Goal: Transaction & Acquisition: Purchase product/service

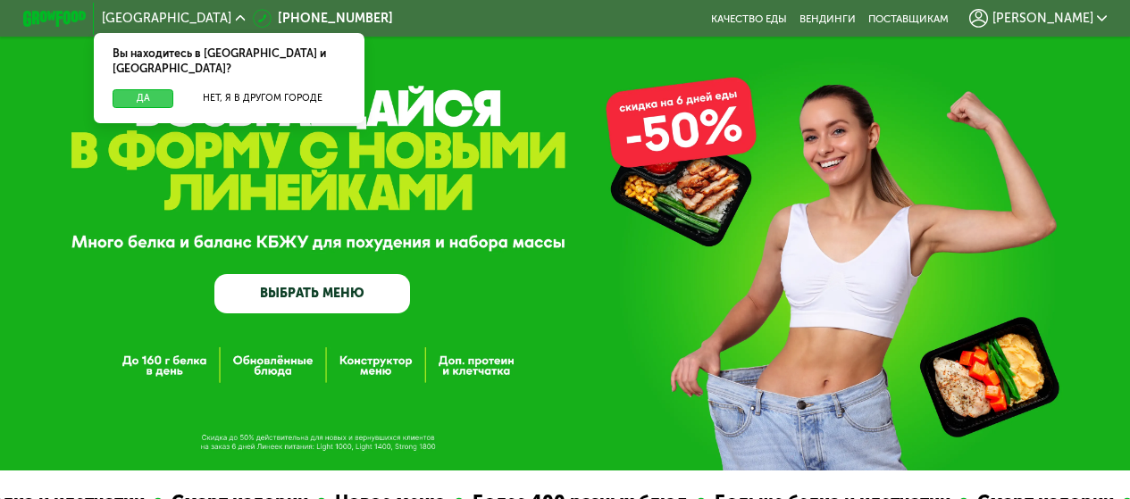
click at [137, 89] on button "Да" at bounding box center [143, 98] width 61 height 19
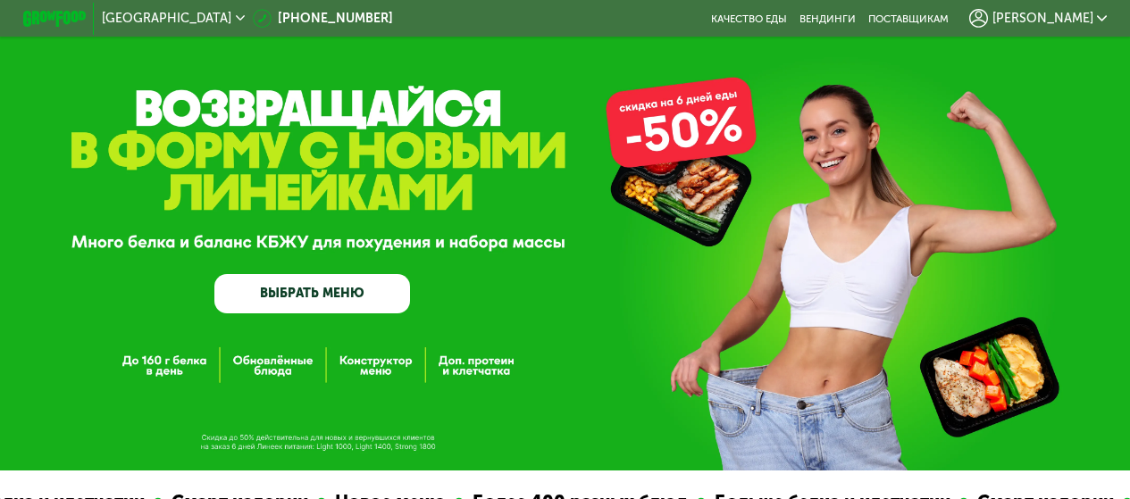
click at [357, 293] on link "ВЫБРАТЬ МЕНЮ" at bounding box center [312, 293] width 196 height 39
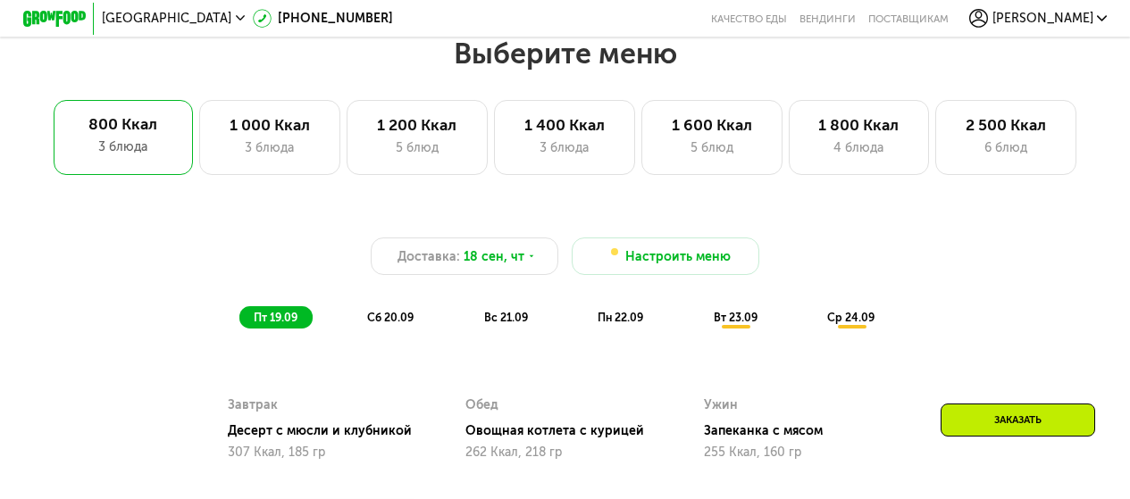
scroll to position [970, 0]
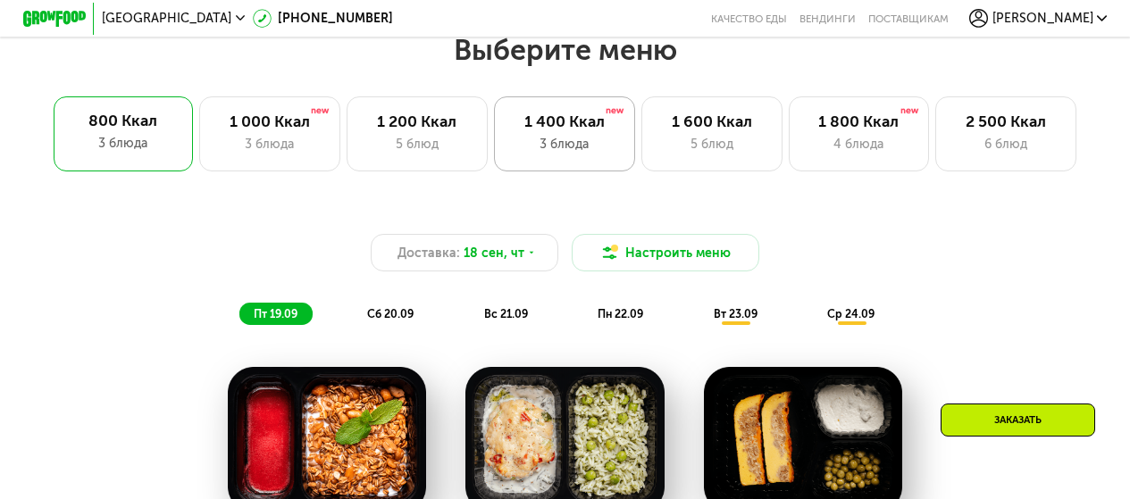
click at [541, 129] on div "1 400 Ккал" at bounding box center [564, 122] width 108 height 19
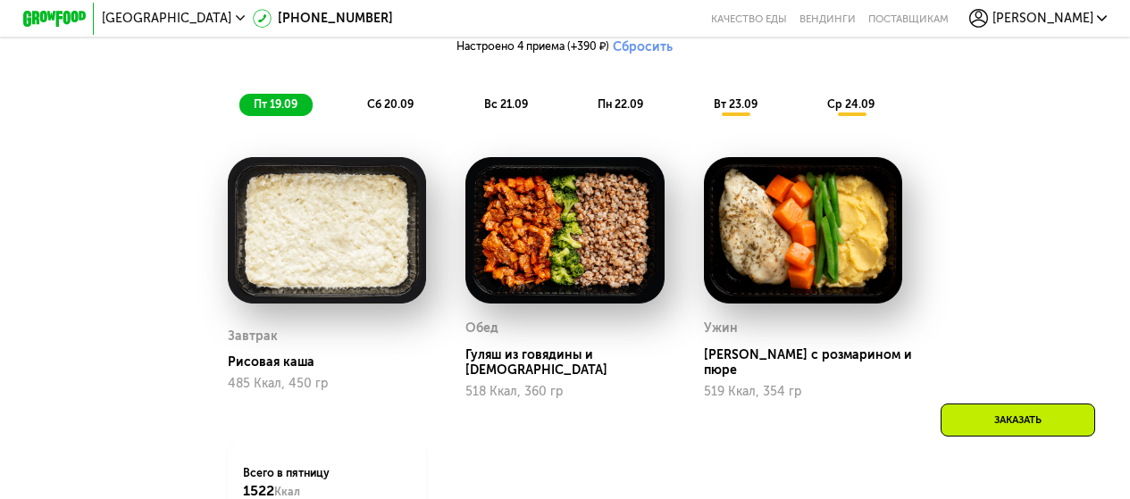
scroll to position [1149, 0]
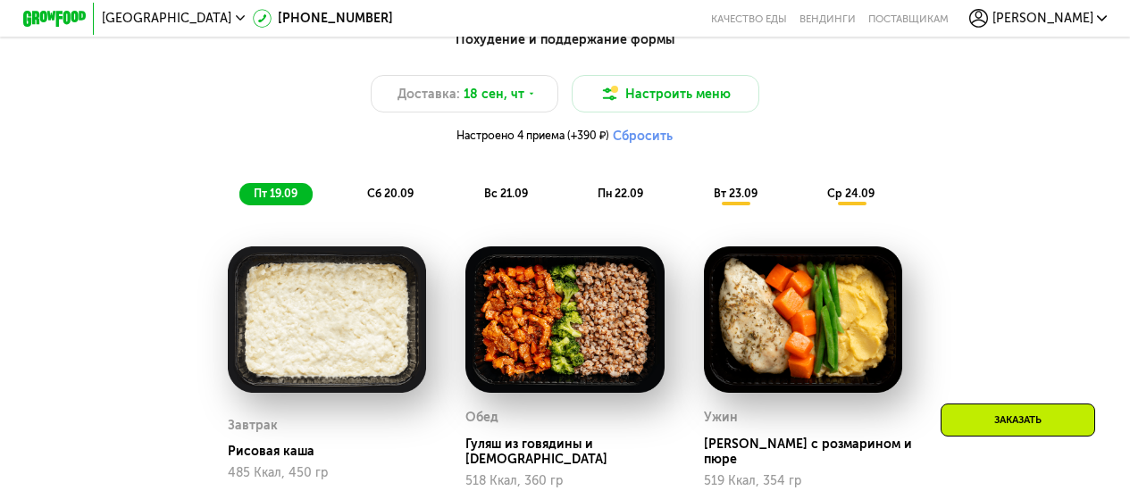
click at [632, 200] on span "пн 22.09" at bounding box center [620, 193] width 46 height 13
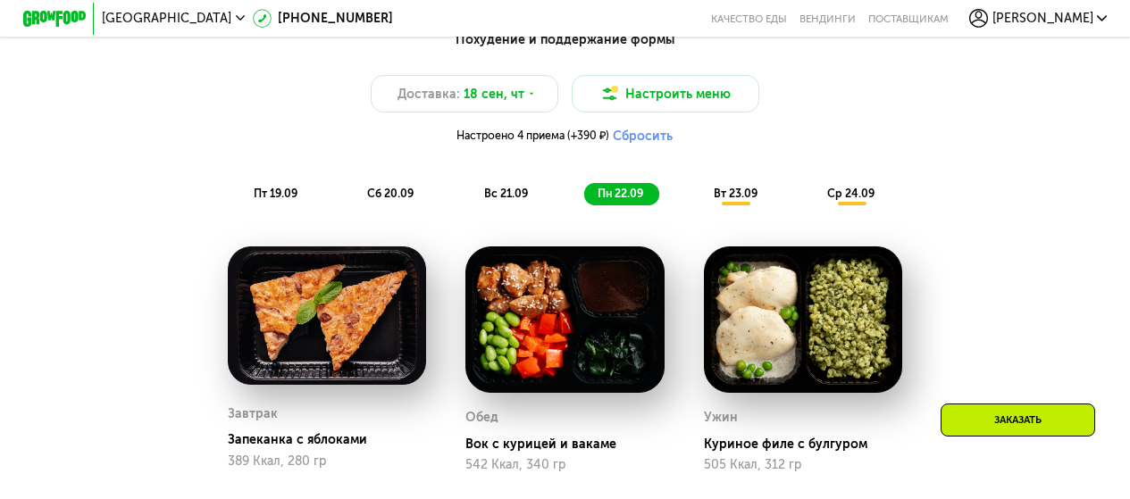
click at [265, 200] on span "пт 19.09" at bounding box center [276, 193] width 44 height 13
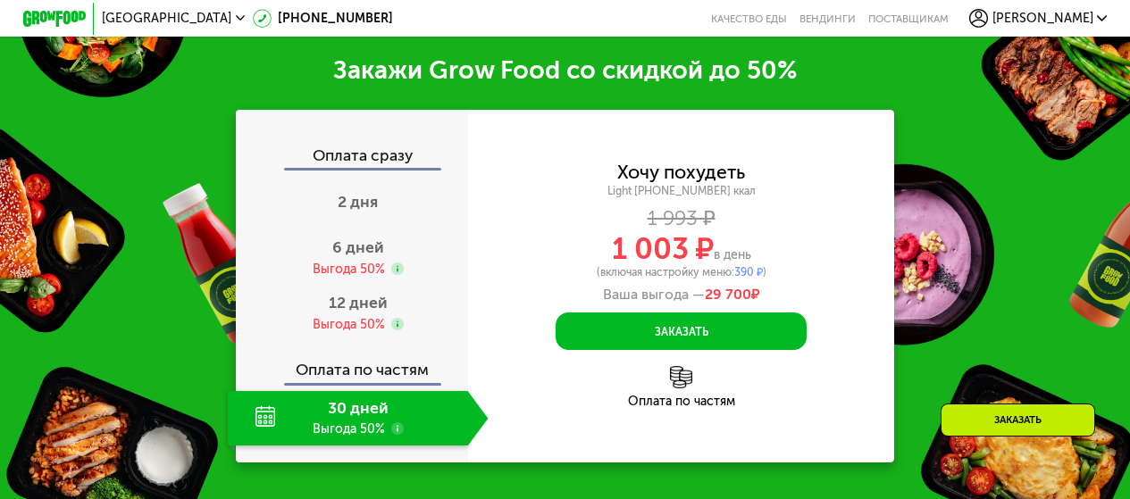
scroll to position [1863, 0]
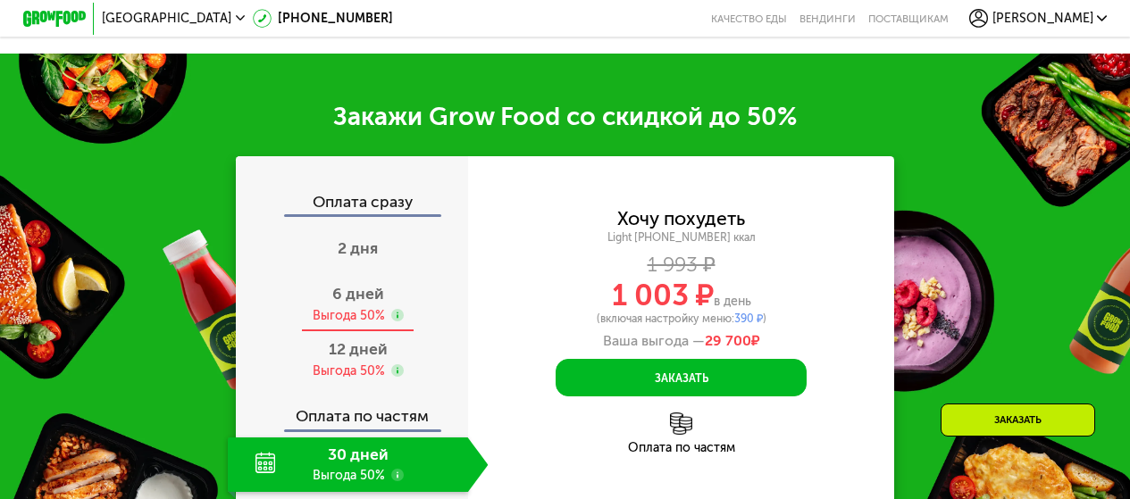
click at [368, 304] on span "6 дней" at bounding box center [358, 294] width 52 height 20
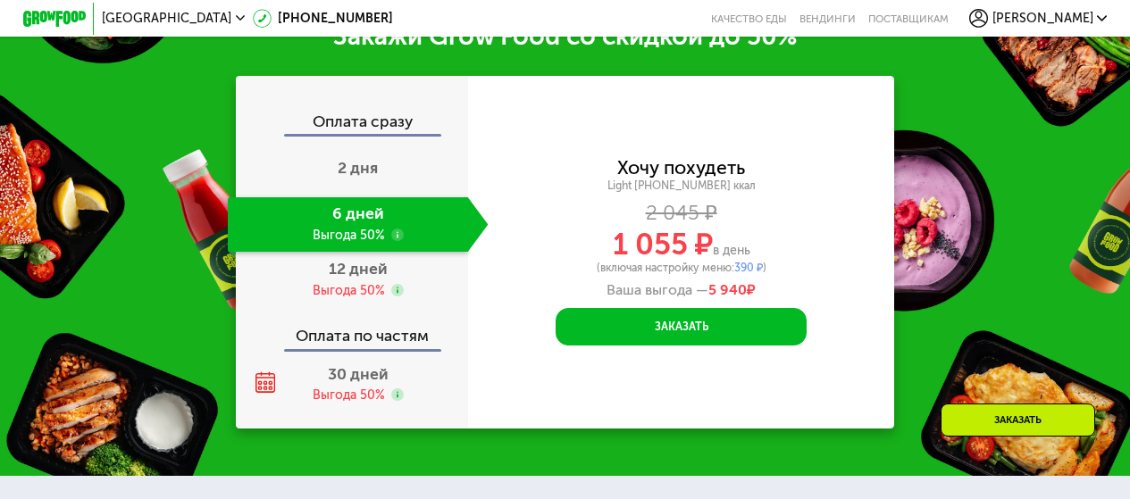
scroll to position [1952, 0]
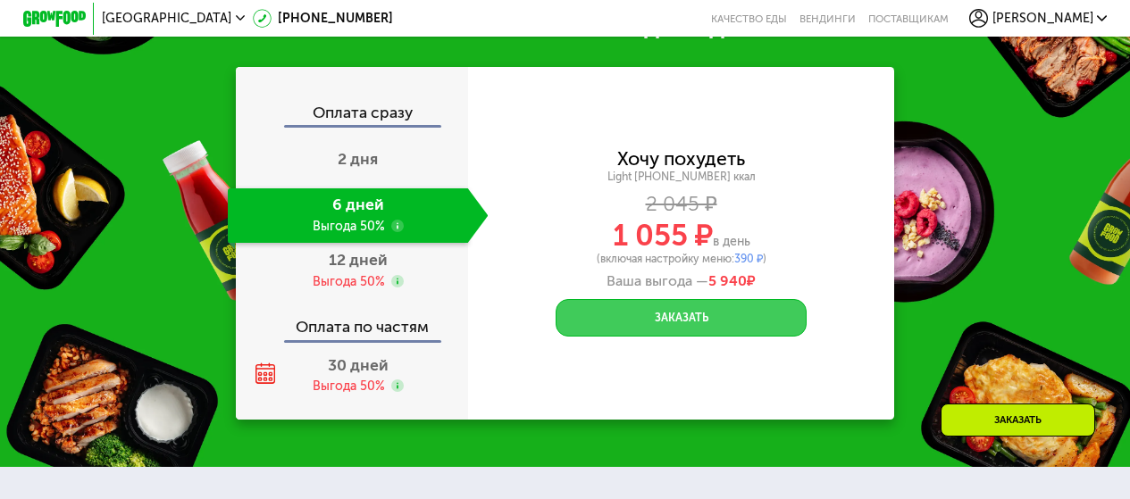
click at [664, 317] on button "Заказать" at bounding box center [681, 318] width 251 height 38
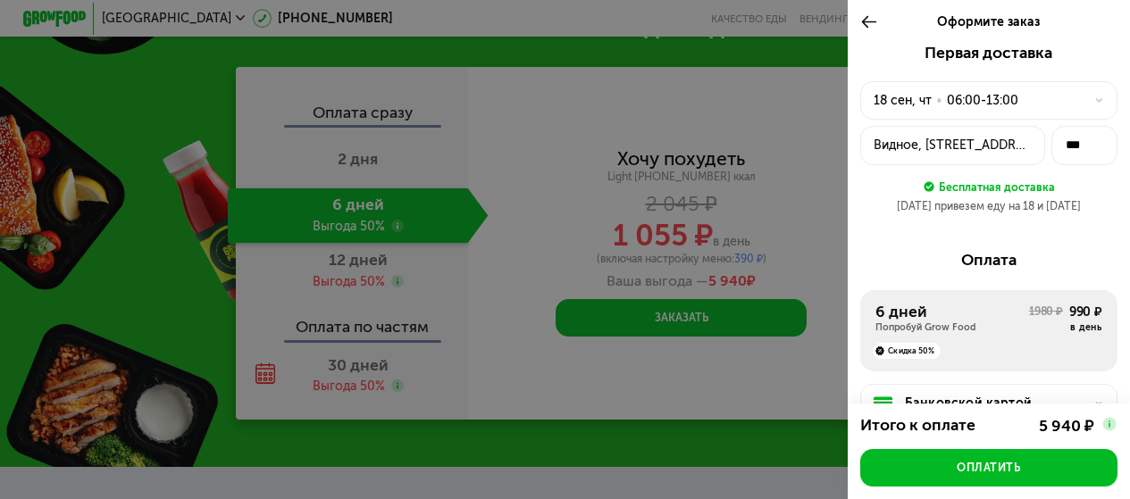
click at [993, 101] on div "06:00-13:00" at bounding box center [982, 100] width 71 height 19
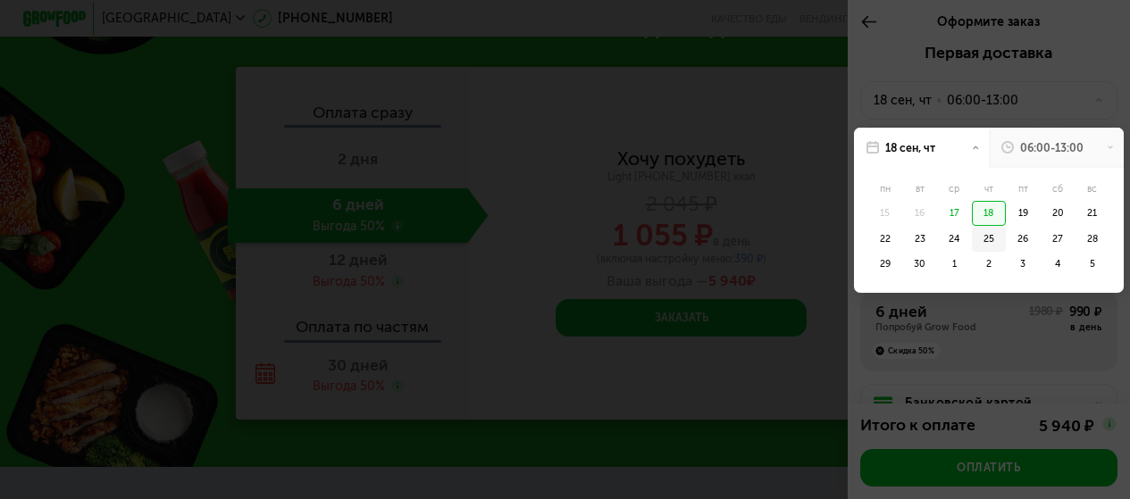
click at [985, 238] on div "25" at bounding box center [989, 238] width 35 height 25
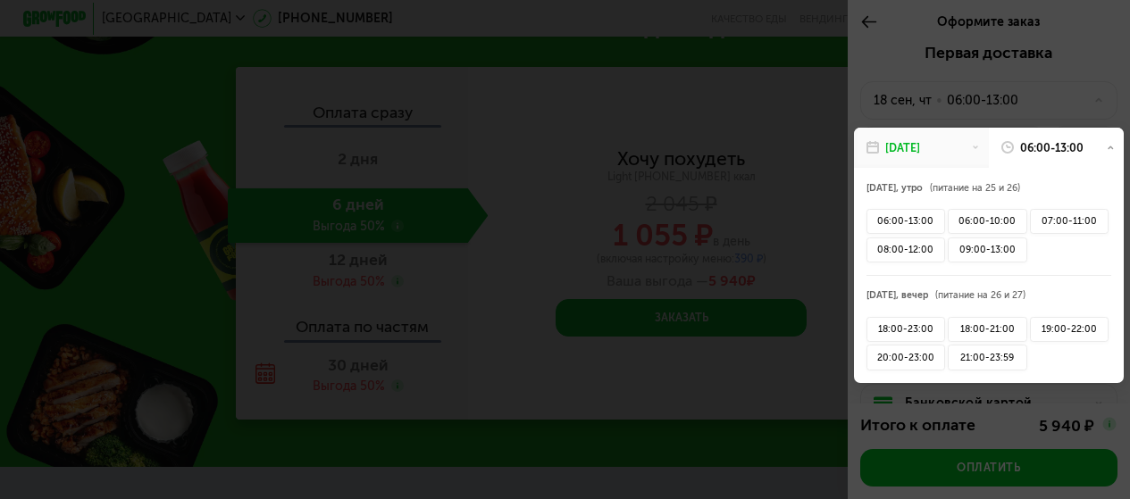
click at [961, 147] on div "25 сен, чт" at bounding box center [921, 148] width 135 height 41
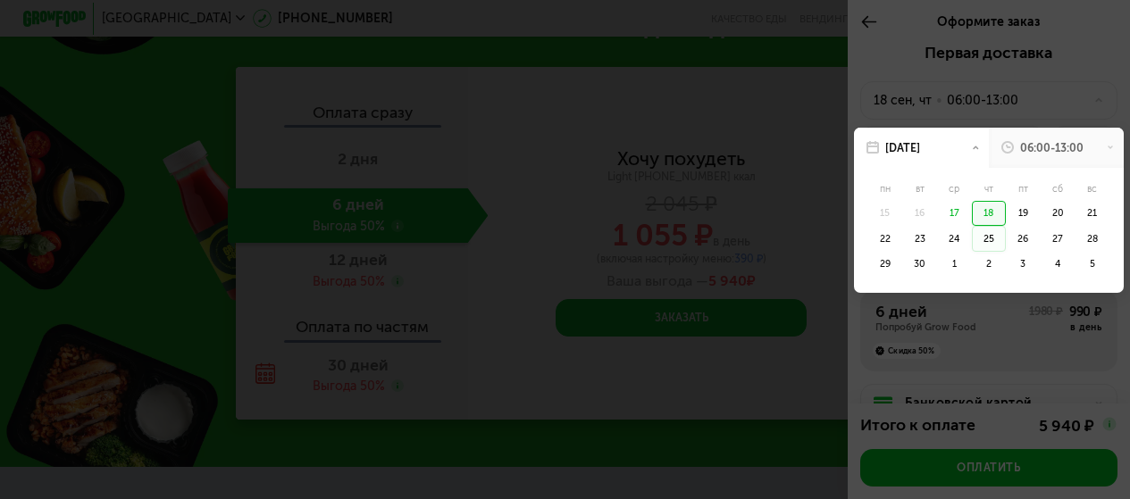
click at [942, 209] on div "17" at bounding box center [954, 213] width 35 height 25
click at [949, 217] on div "17" at bounding box center [954, 213] width 35 height 25
click at [986, 213] on div "18" at bounding box center [989, 213] width 35 height 25
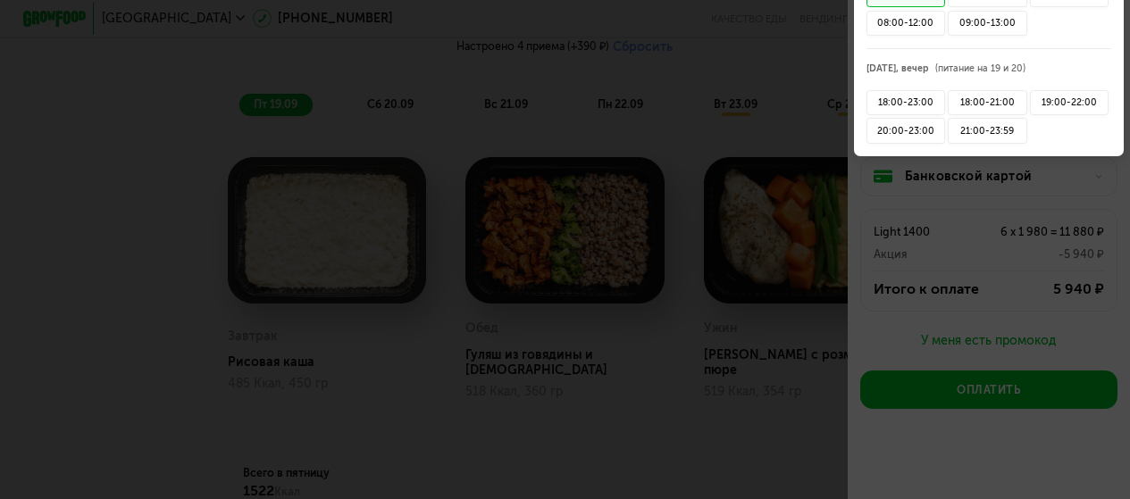
scroll to position [881, 0]
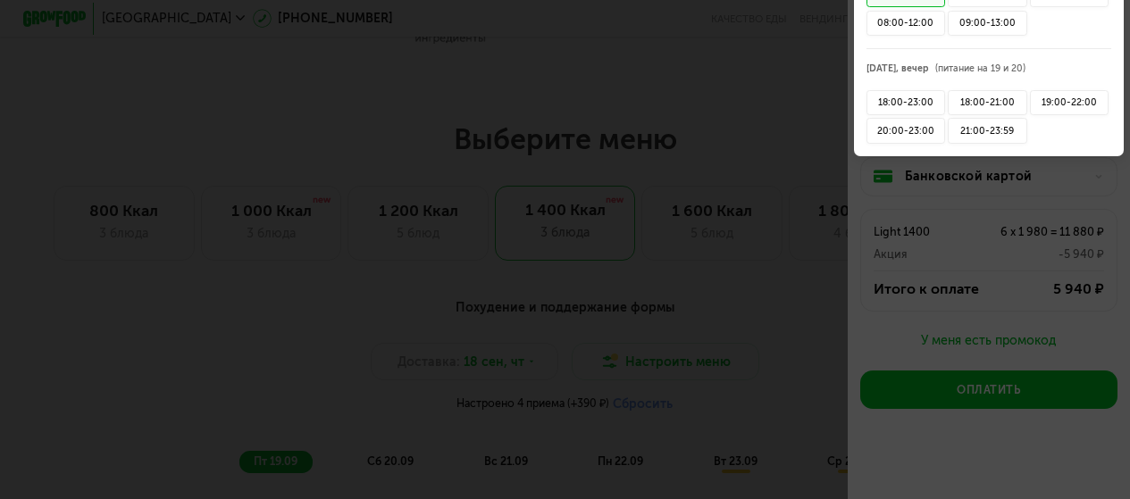
click at [753, 232] on div at bounding box center [565, 249] width 1130 height 499
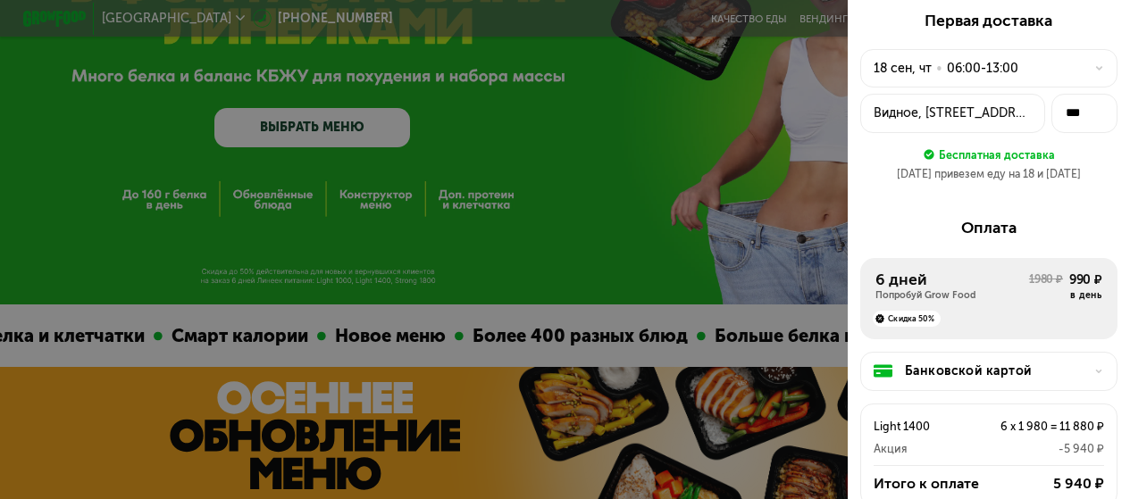
scroll to position [0, 0]
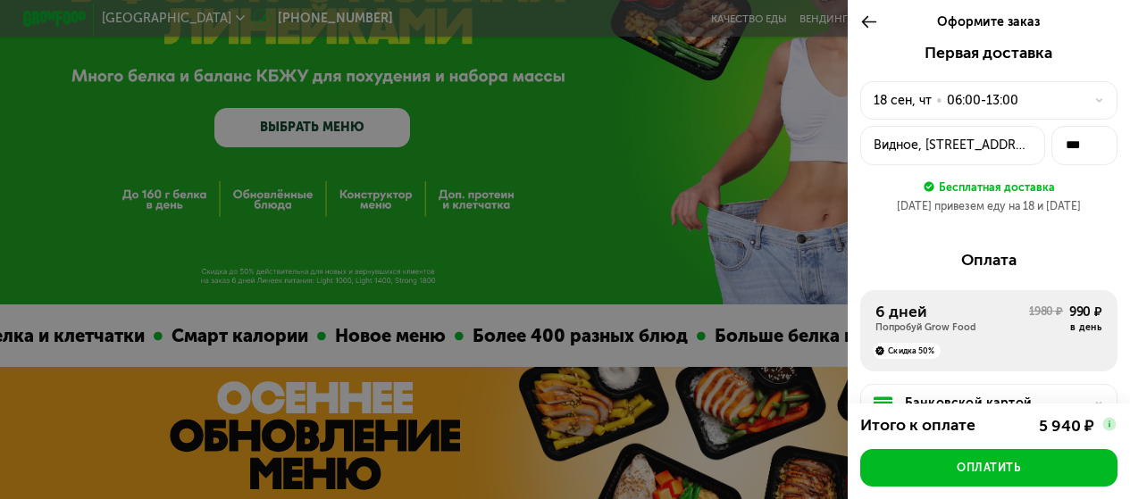
click at [965, 104] on div "06:00-13:00" at bounding box center [982, 100] width 71 height 19
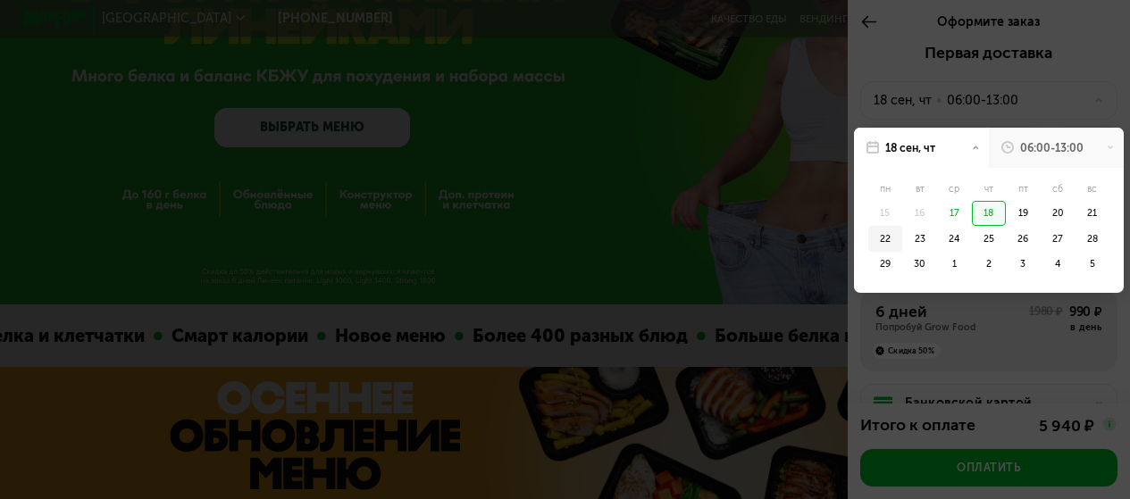
click at [875, 240] on div "22" at bounding box center [885, 238] width 35 height 25
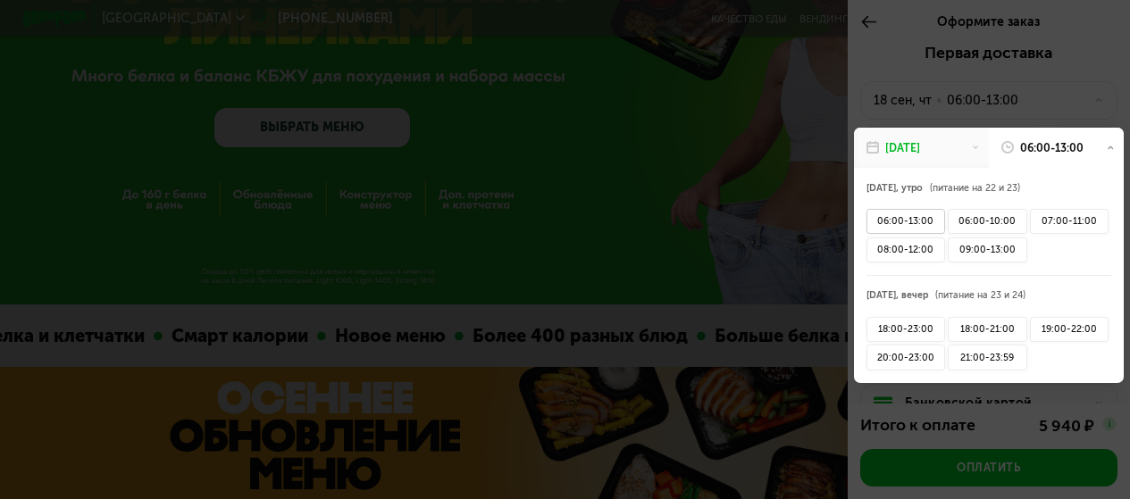
click at [895, 224] on div "06:00-13:00" at bounding box center [905, 221] width 79 height 25
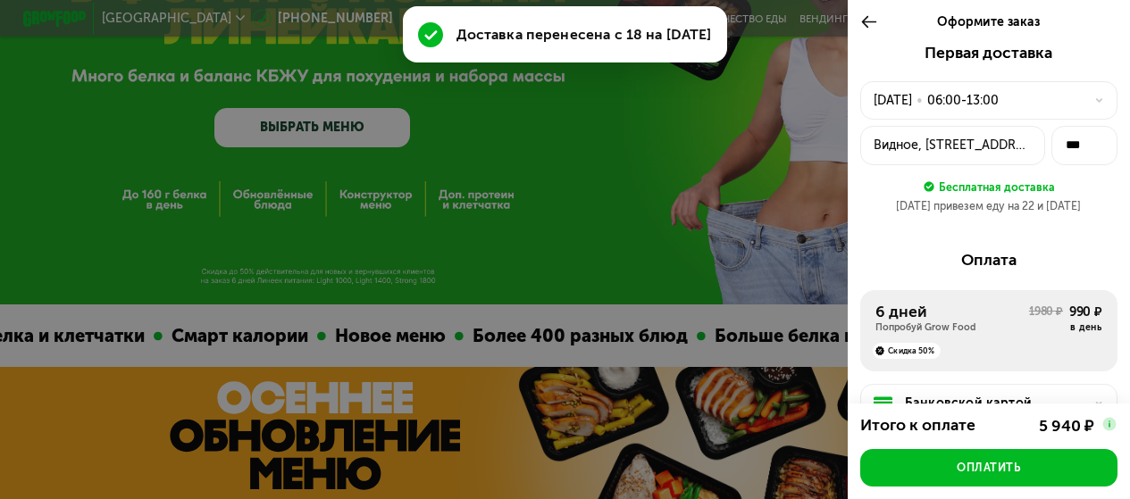
click at [971, 106] on div "06:00-13:00" at bounding box center [962, 100] width 71 height 19
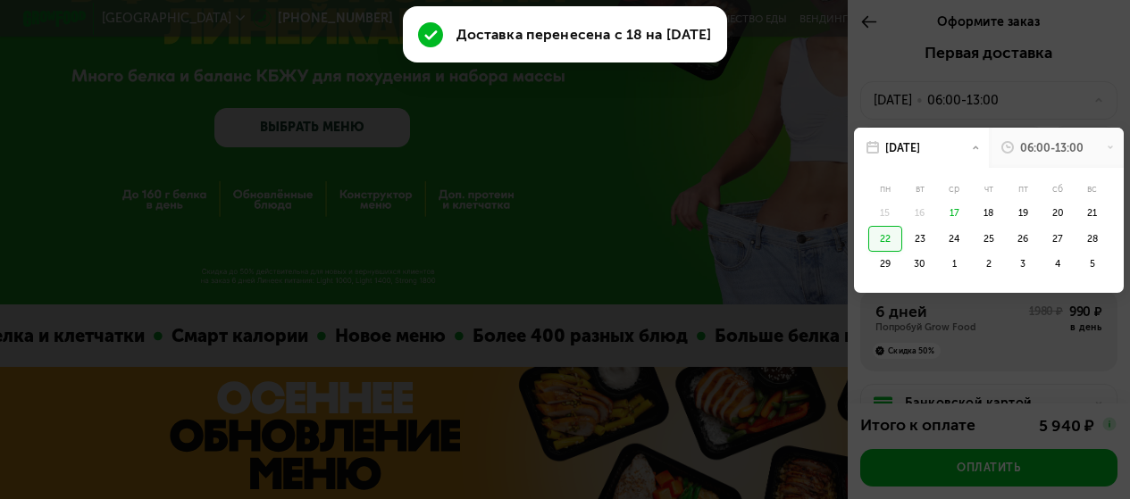
click at [1081, 82] on div at bounding box center [565, 249] width 1130 height 499
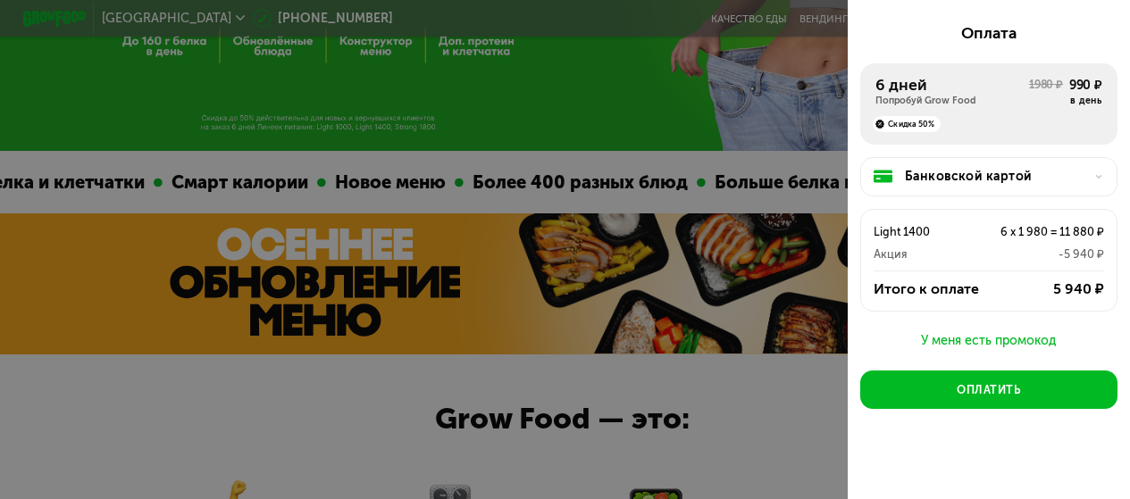
scroll to position [345, 0]
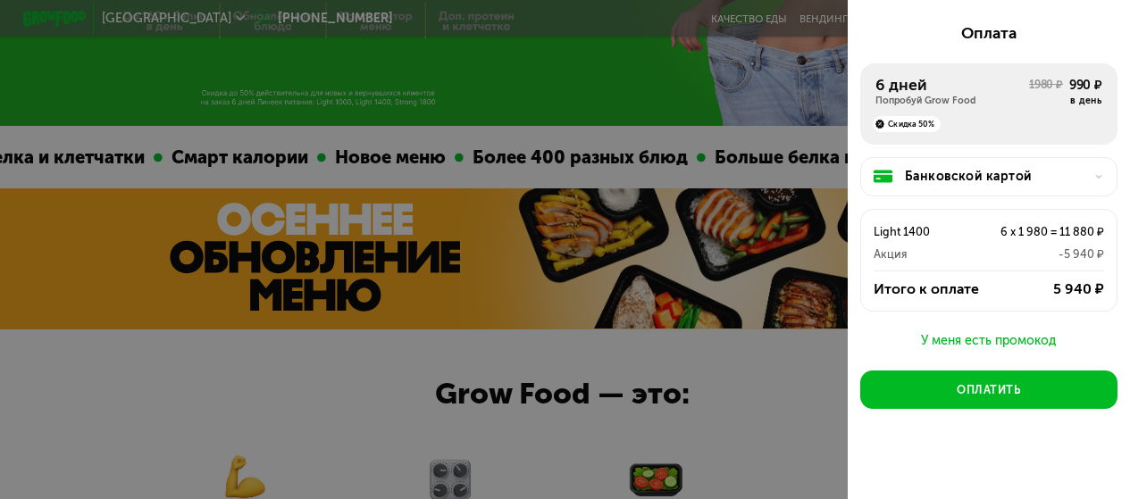
click at [643, 114] on div at bounding box center [565, 249] width 1130 height 499
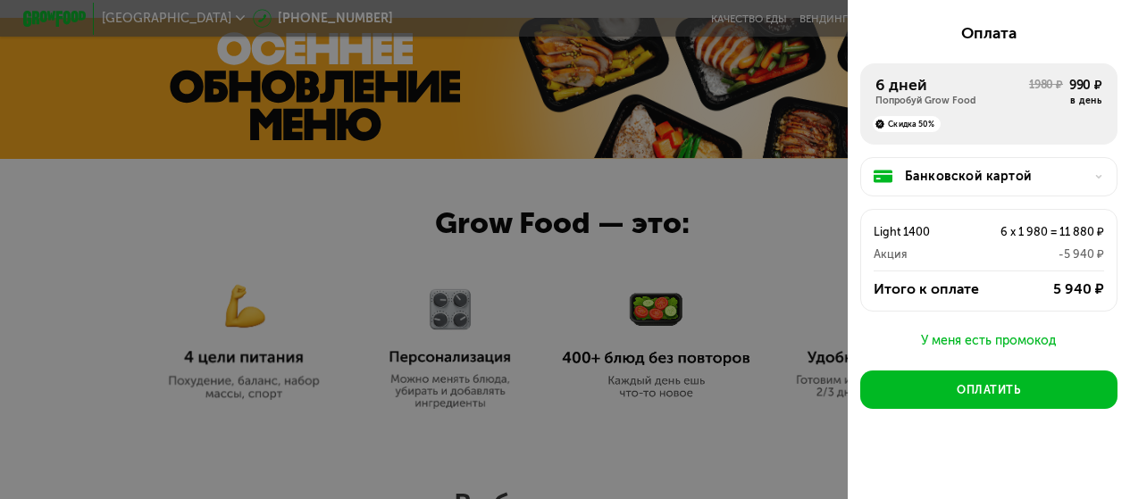
scroll to position [523, 0]
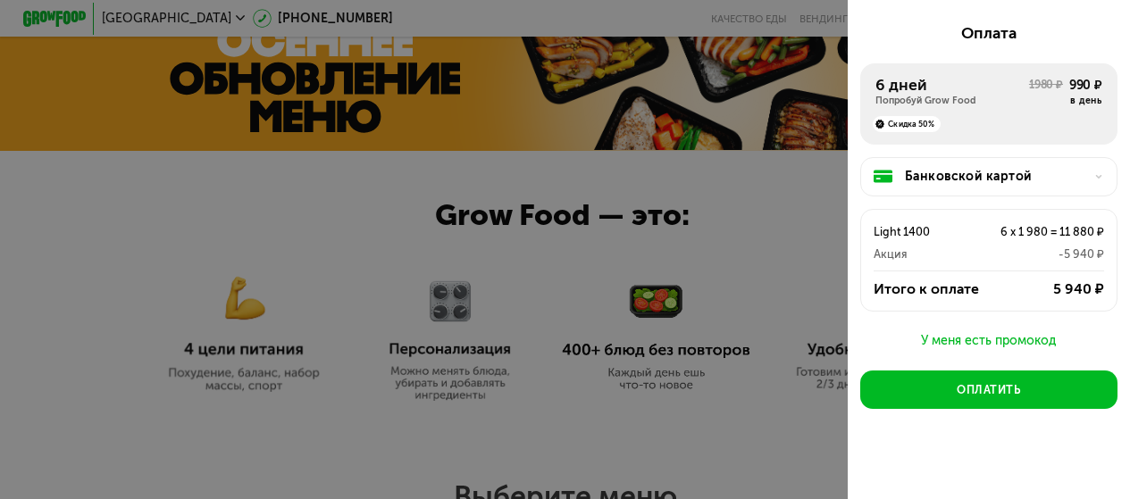
click at [778, 228] on div at bounding box center [565, 249] width 1130 height 499
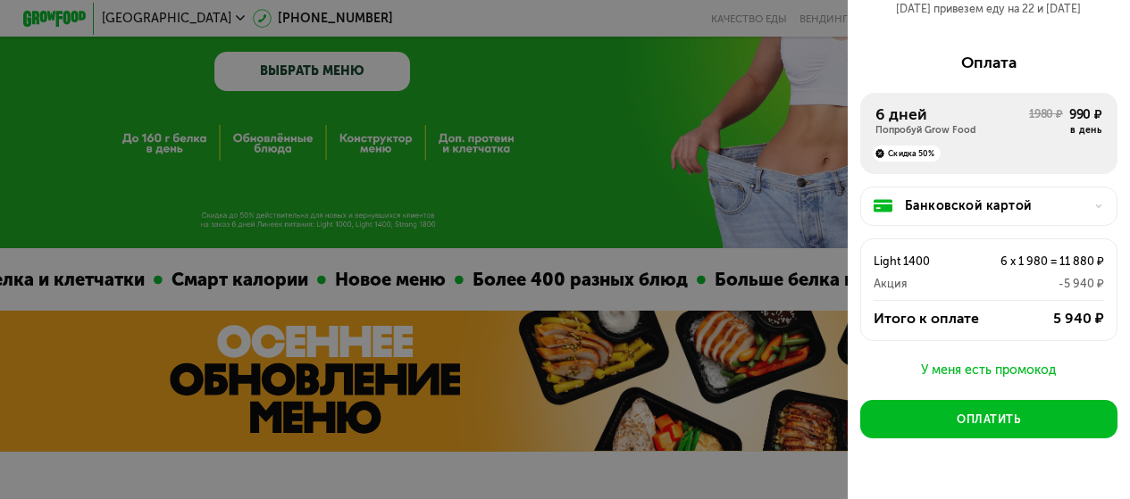
scroll to position [166, 0]
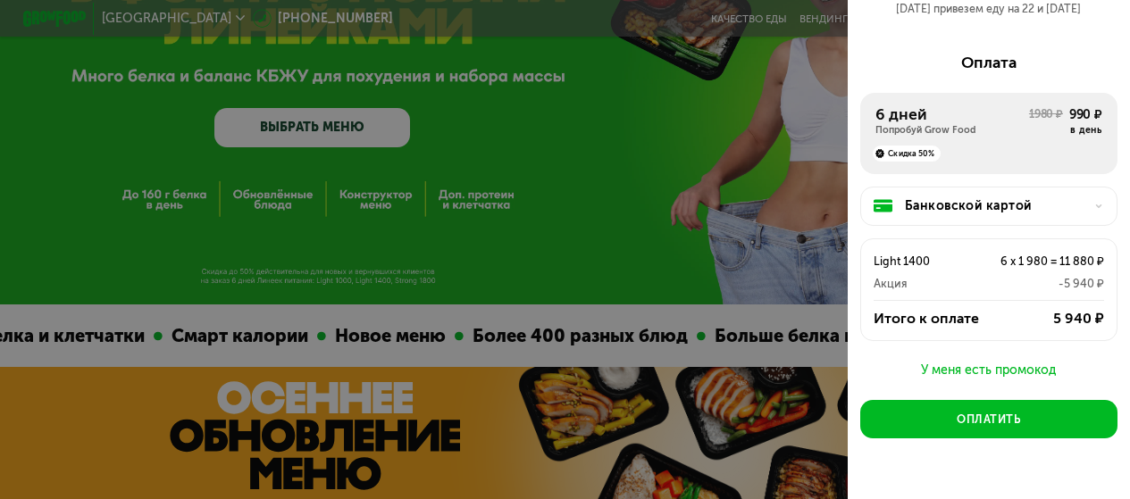
click at [758, 137] on div at bounding box center [565, 249] width 1130 height 499
click at [755, 136] on div at bounding box center [565, 249] width 1130 height 499
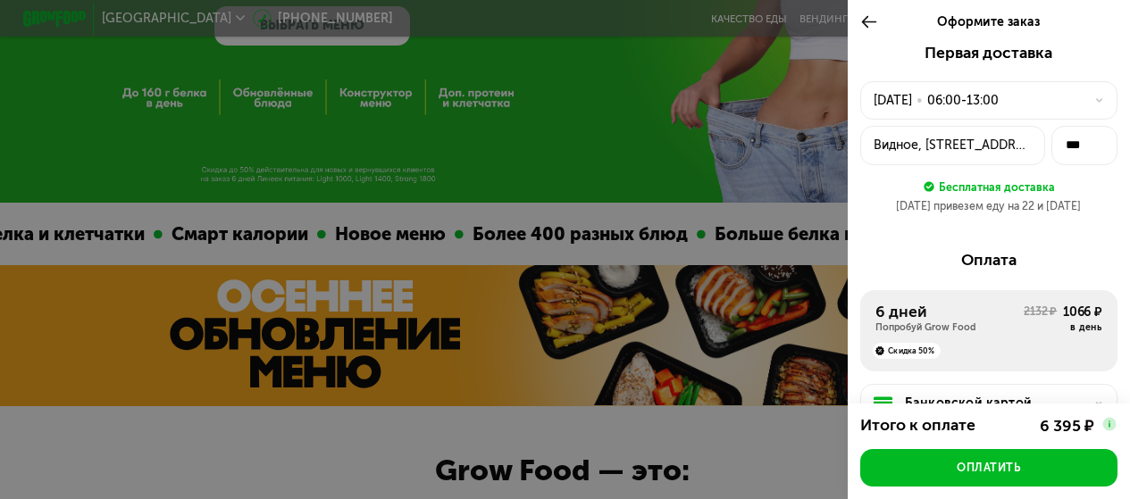
scroll to position [536, 0]
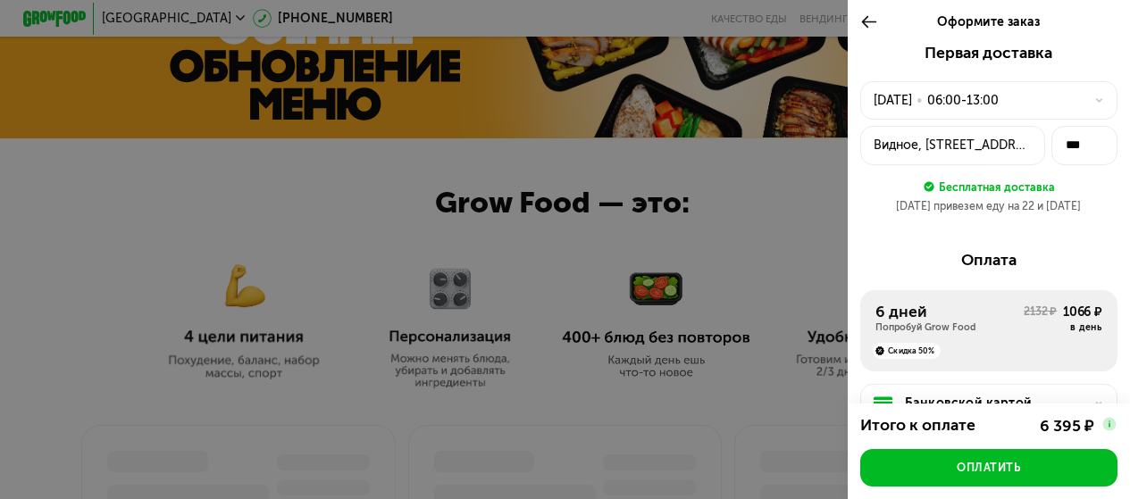
click at [867, 16] on icon at bounding box center [869, 22] width 18 height 19
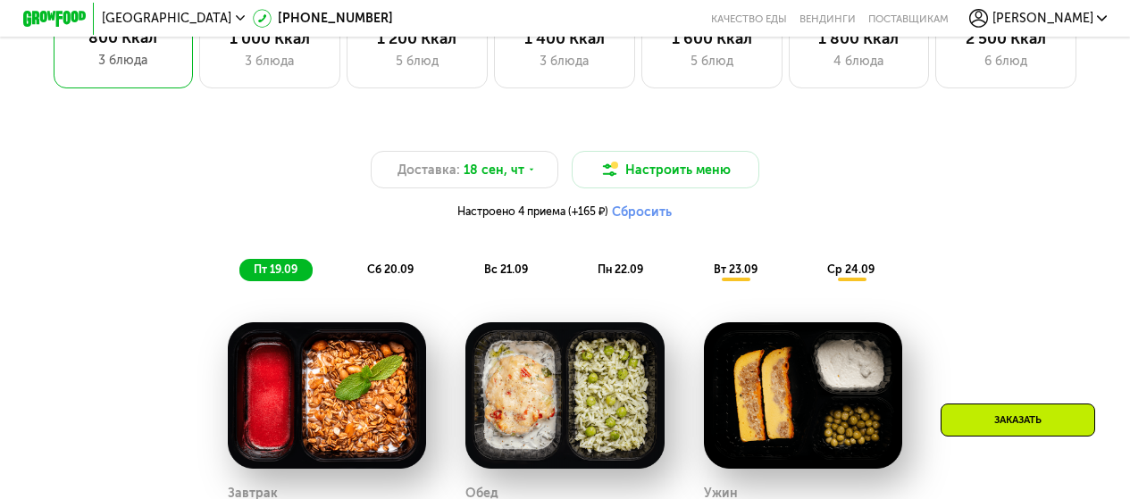
scroll to position [881, 0]
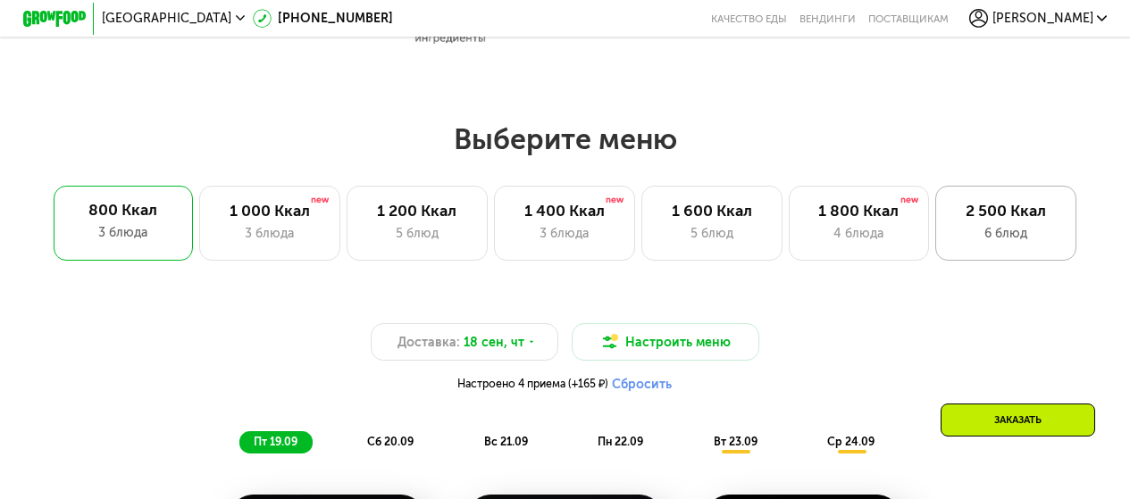
click at [1020, 221] on div "2 500 Ккал" at bounding box center [1006, 211] width 108 height 19
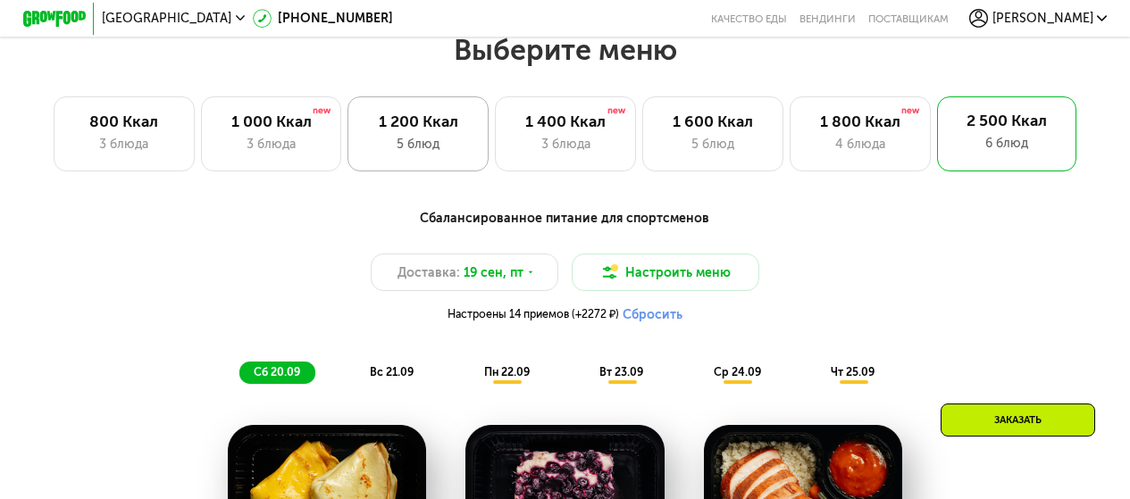
scroll to position [1149, 0]
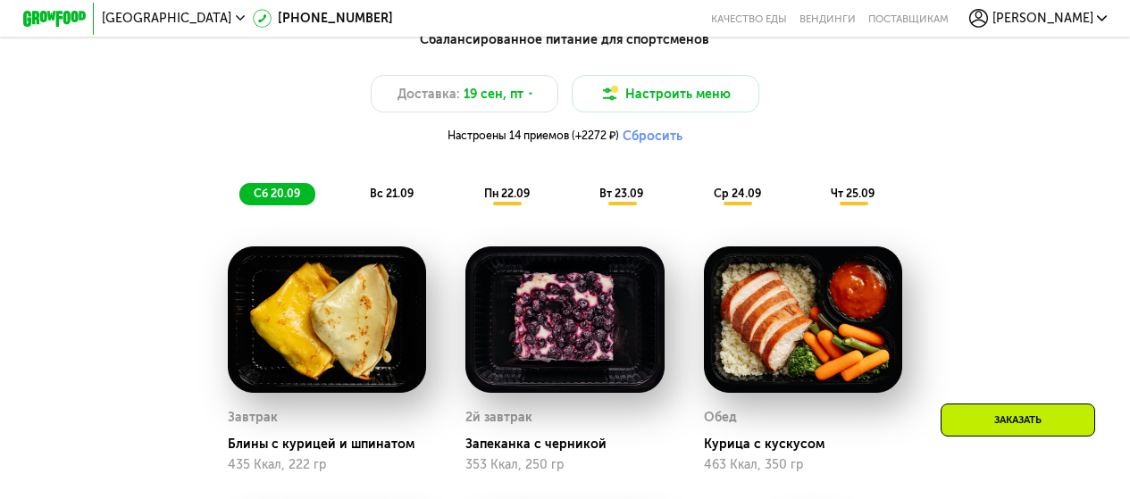
click at [498, 200] on span "пн 22.09" at bounding box center [507, 193] width 46 height 13
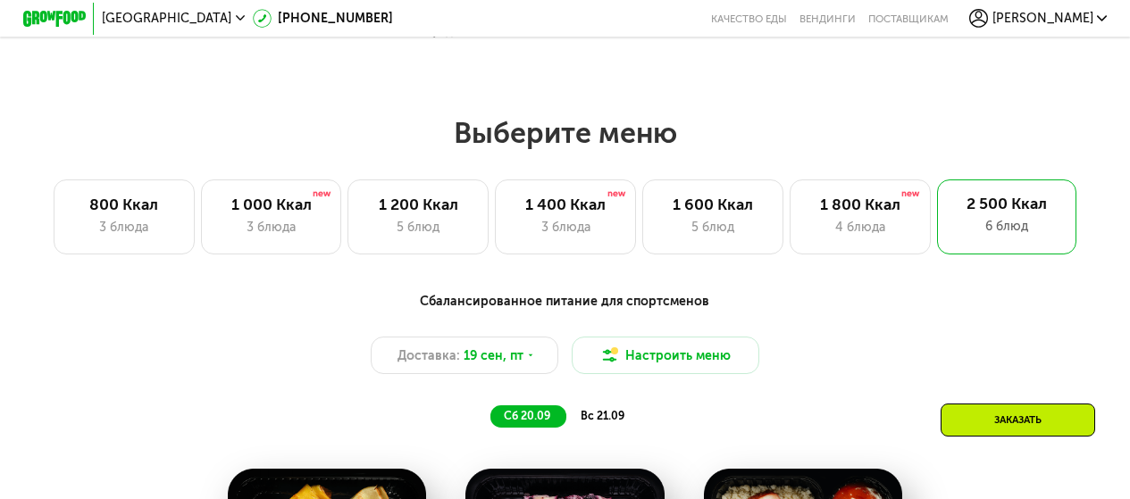
scroll to position [1013, 0]
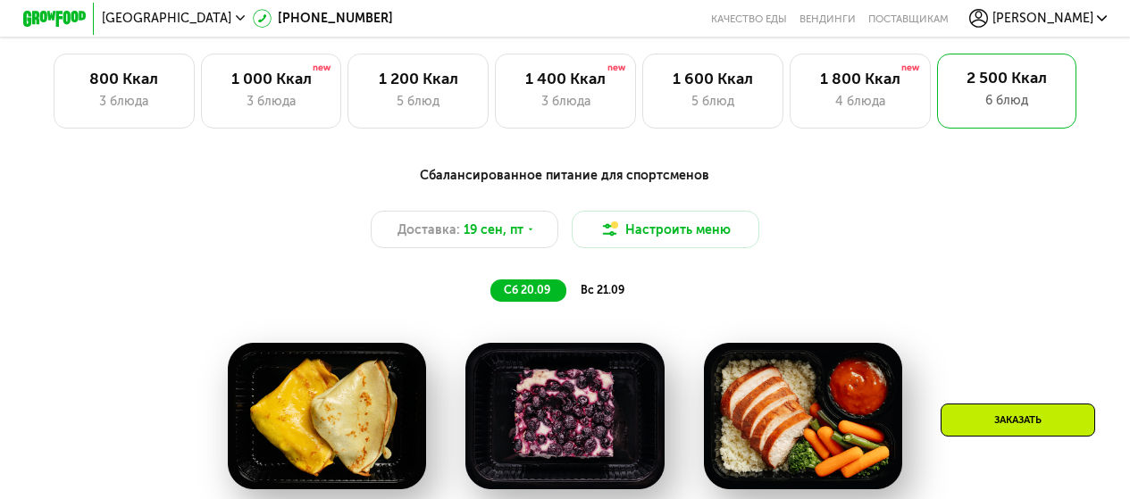
click at [606, 297] on span "вс 21.09" at bounding box center [603, 289] width 44 height 13
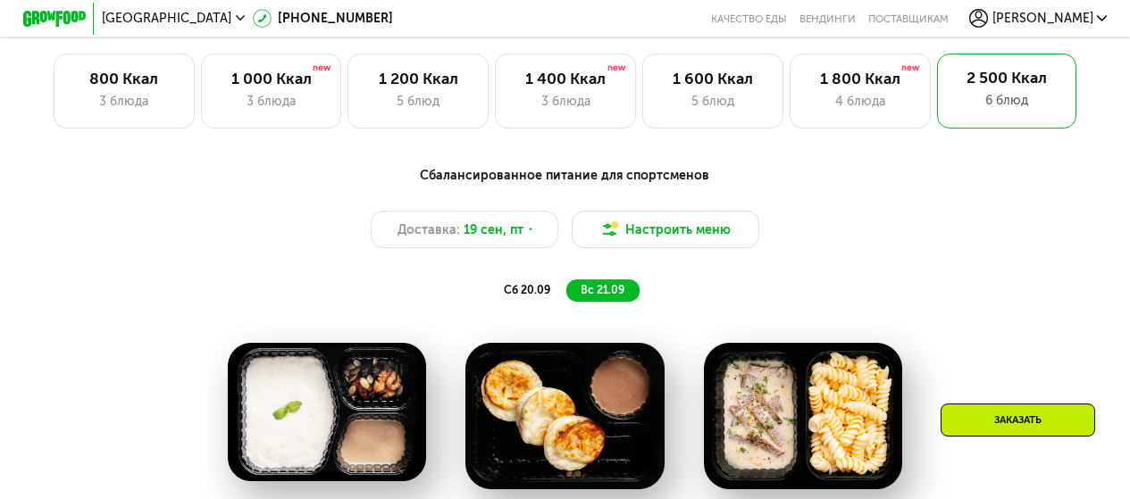
click at [544, 294] on span "сб 20.09" at bounding box center [527, 289] width 46 height 13
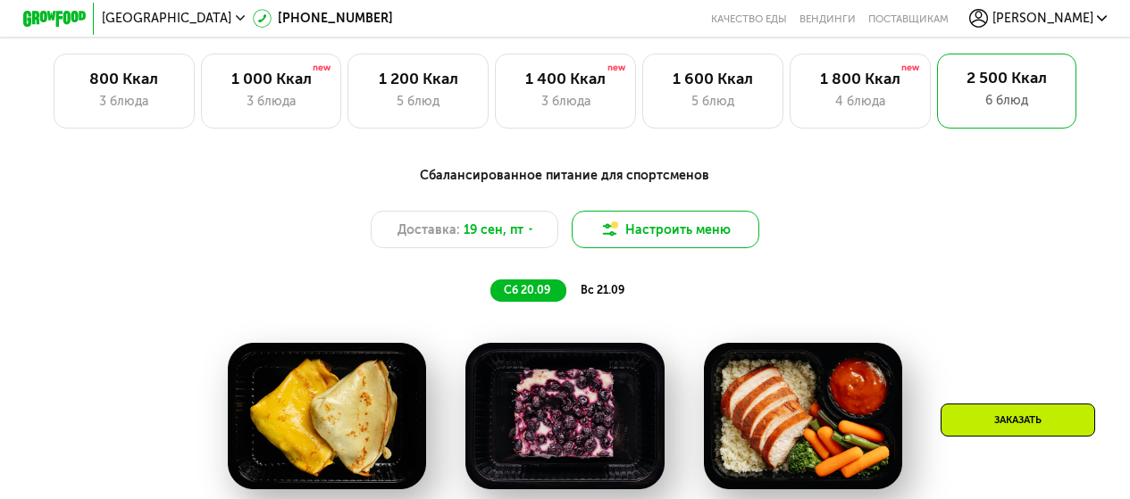
click at [623, 232] on button "Настроить меню" at bounding box center [666, 230] width 188 height 38
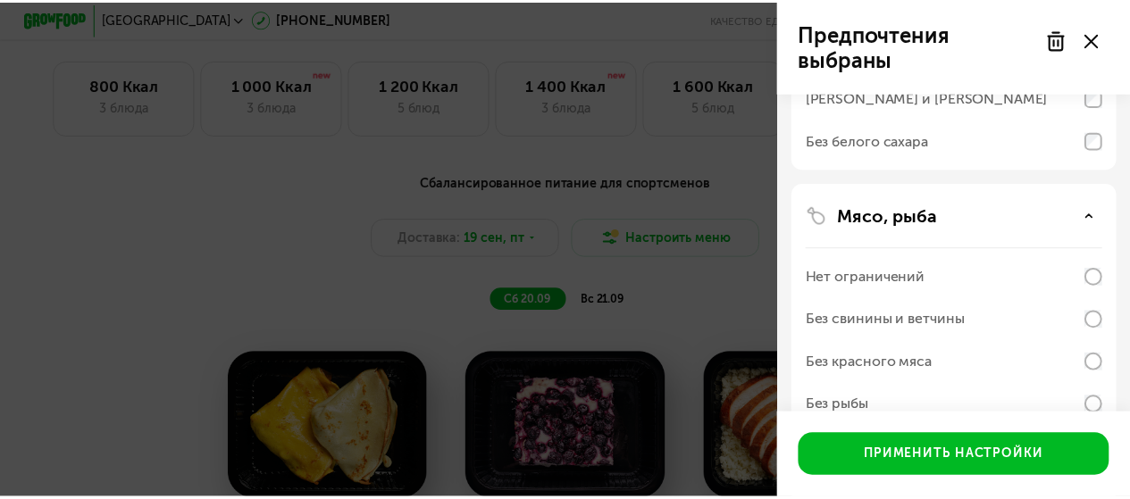
scroll to position [536, 0]
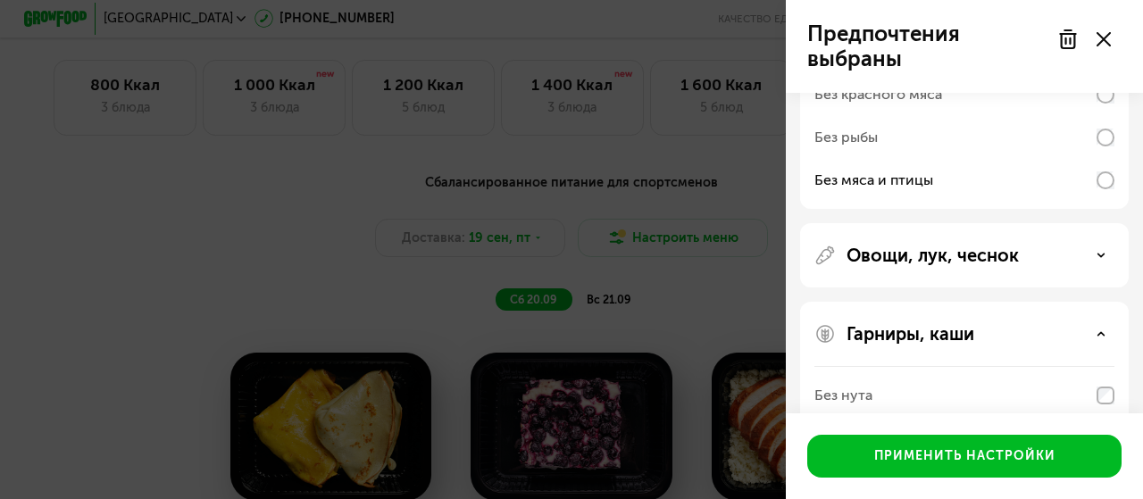
click at [389, 211] on div "Предпочтения выбраны Аллергены Десерты, выпечка, сахар Без десертов Без выпечки…" at bounding box center [571, 249] width 1143 height 499
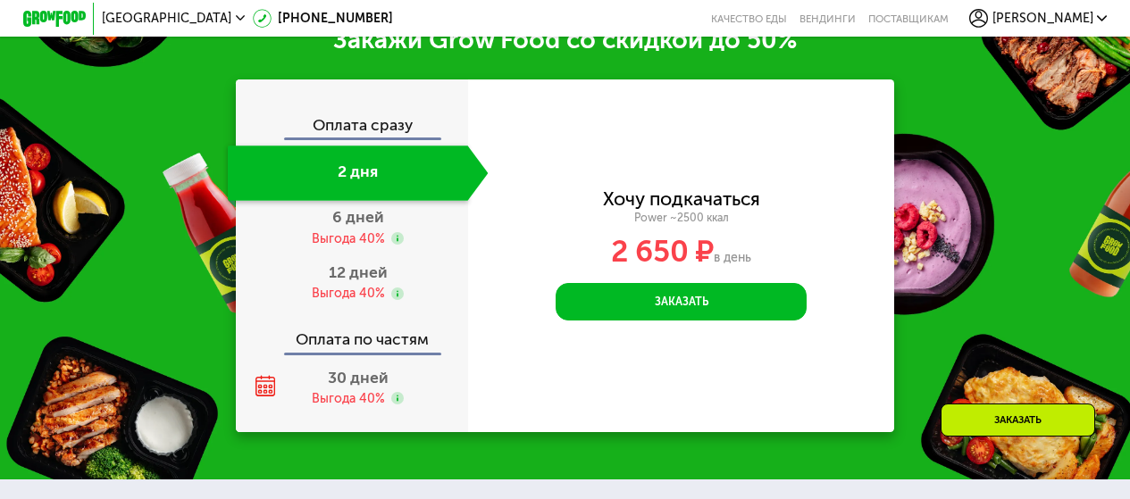
scroll to position [2174, 0]
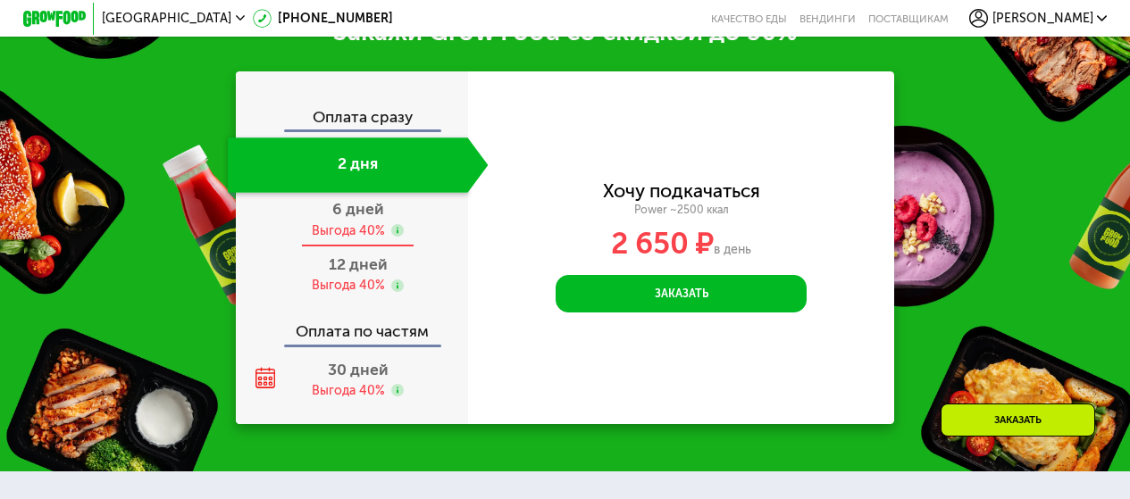
click at [388, 227] on div "Выгода 40%" at bounding box center [358, 230] width 92 height 17
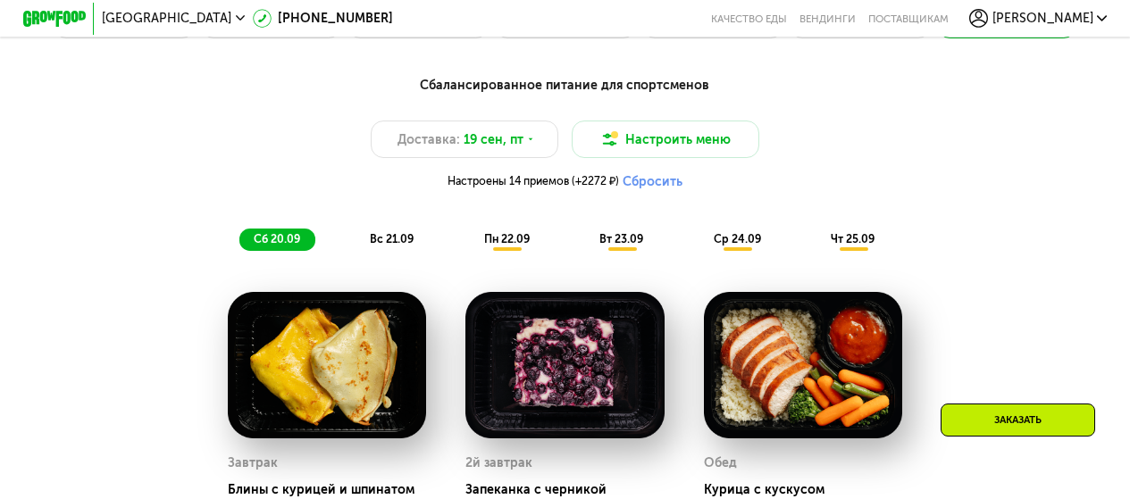
scroll to position [963, 0]
